Goal: Ask a question: Seek information or help from site administrators or community

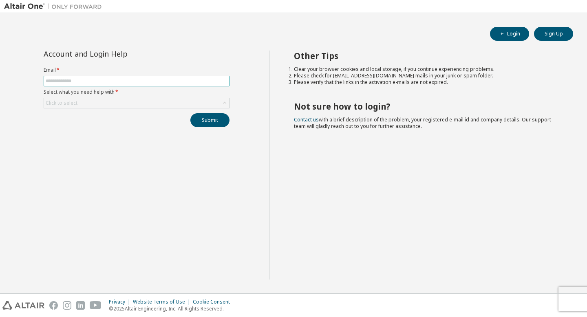
click at [173, 82] on input "text" at bounding box center [137, 81] width 182 height 7
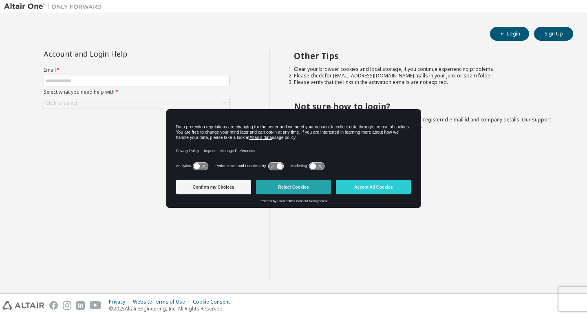
click at [282, 184] on button "Reject Cookies" at bounding box center [293, 187] width 75 height 15
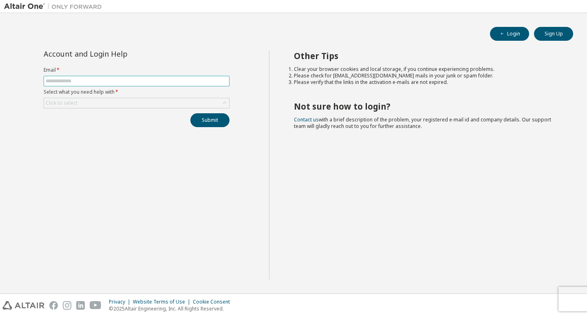
click at [174, 78] on input "text" at bounding box center [137, 81] width 182 height 7
type input "**********"
click at [173, 101] on div "Click to select" at bounding box center [136, 103] width 185 height 10
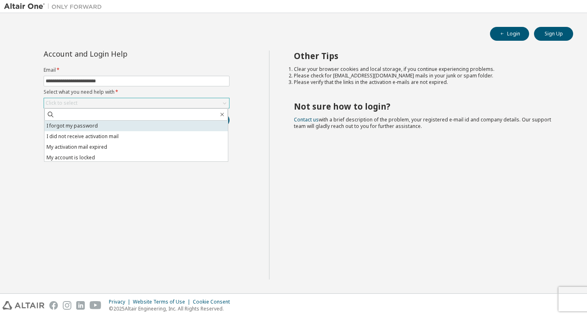
click at [148, 126] on li "I forgot my password" at bounding box center [135, 126] width 183 height 11
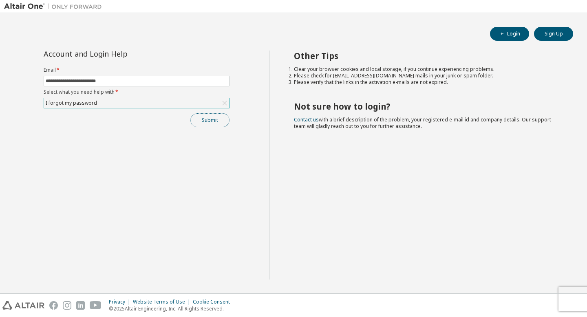
click at [208, 119] on button "Submit" at bounding box center [209, 120] width 39 height 14
click at [223, 126] on button "Submit" at bounding box center [209, 120] width 39 height 14
